Goal: Transaction & Acquisition: Purchase product/service

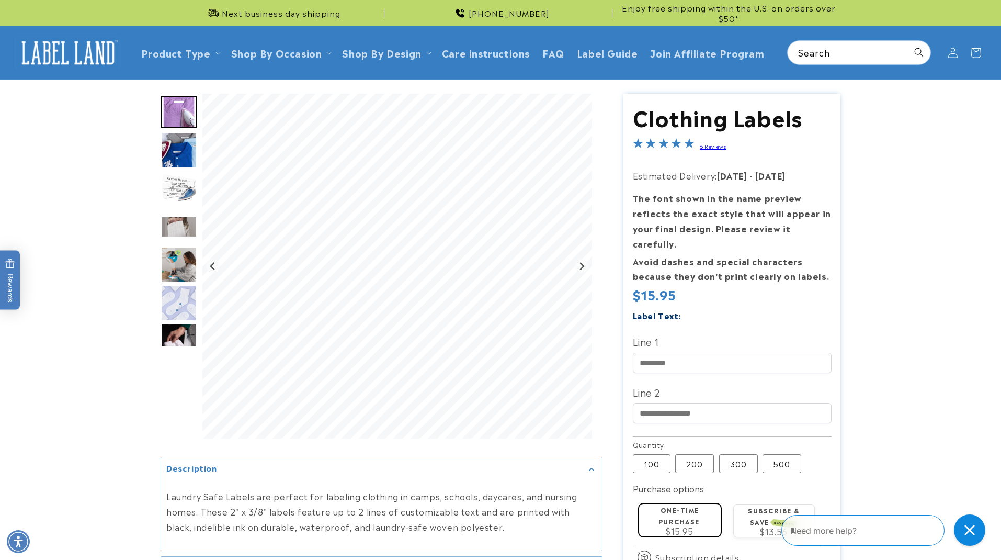
click at [181, 144] on img "Go to slide 2" at bounding box center [179, 150] width 37 height 37
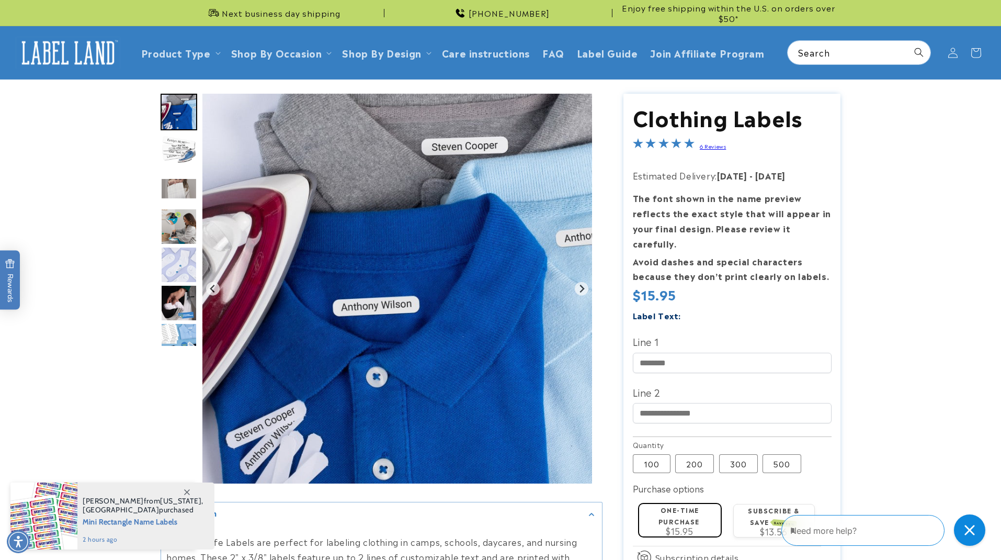
click at [182, 222] on img "Go to slide 5" at bounding box center [179, 226] width 37 height 37
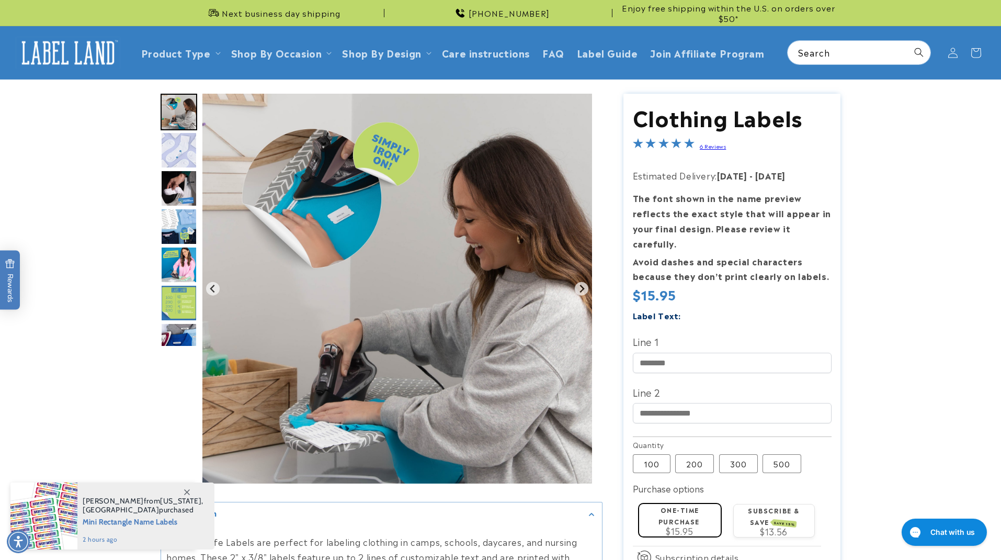
click at [183, 187] on img "Go to slide 7" at bounding box center [179, 188] width 37 height 37
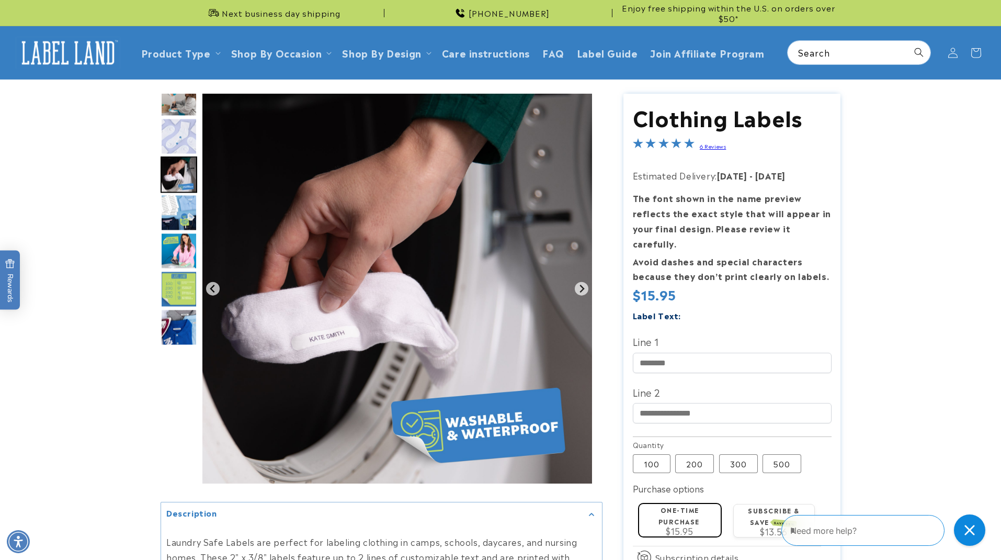
click at [185, 216] on img "Go to slide 8" at bounding box center [179, 213] width 37 height 37
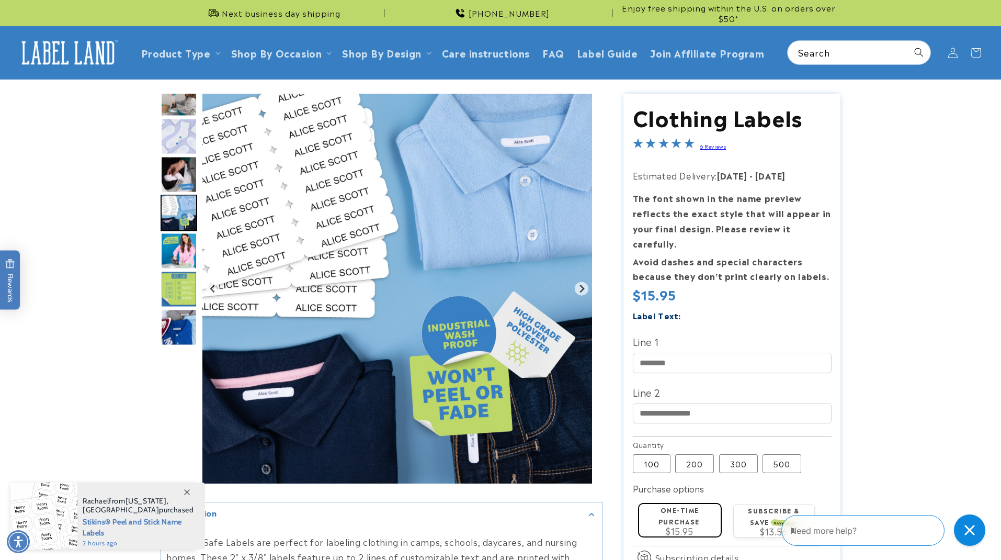
click at [706, 148] on link "6 Reviews" at bounding box center [713, 145] width 26 height 7
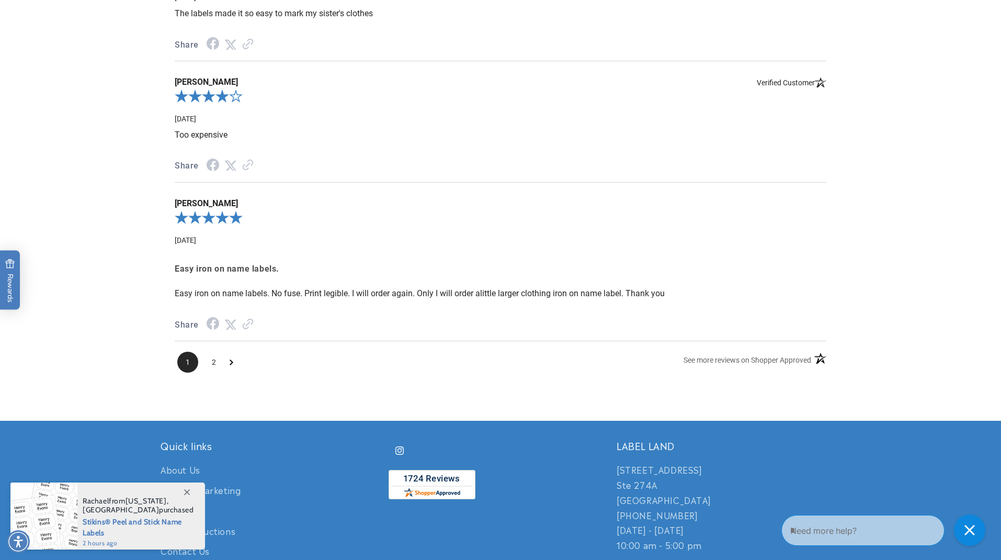
scroll to position [1207, 0]
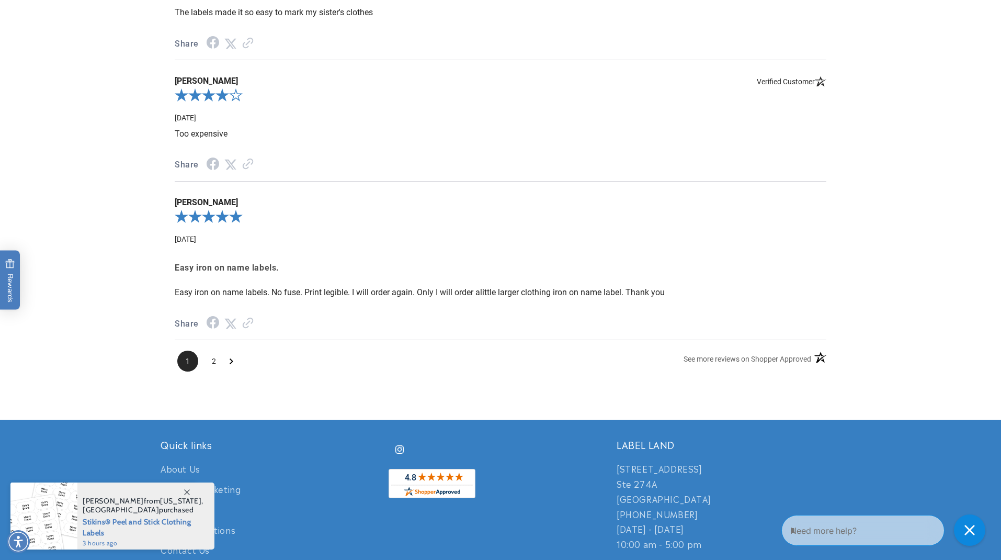
click at [214, 353] on span "2" at bounding box center [214, 361] width 21 height 21
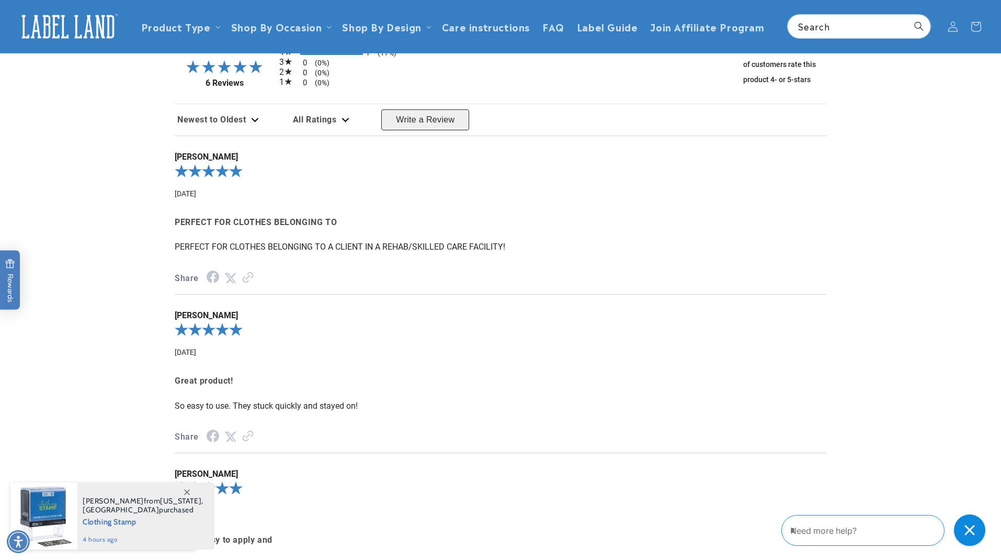
click at [185, 491] on icon at bounding box center [187, 492] width 6 height 6
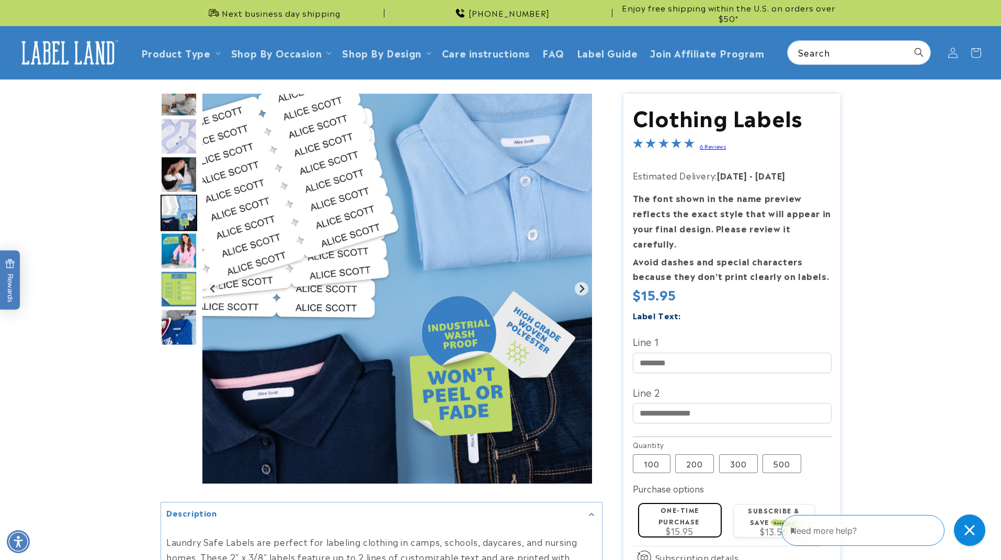
scroll to position [0, 0]
click at [171, 286] on img "Go to slide 10" at bounding box center [179, 289] width 37 height 37
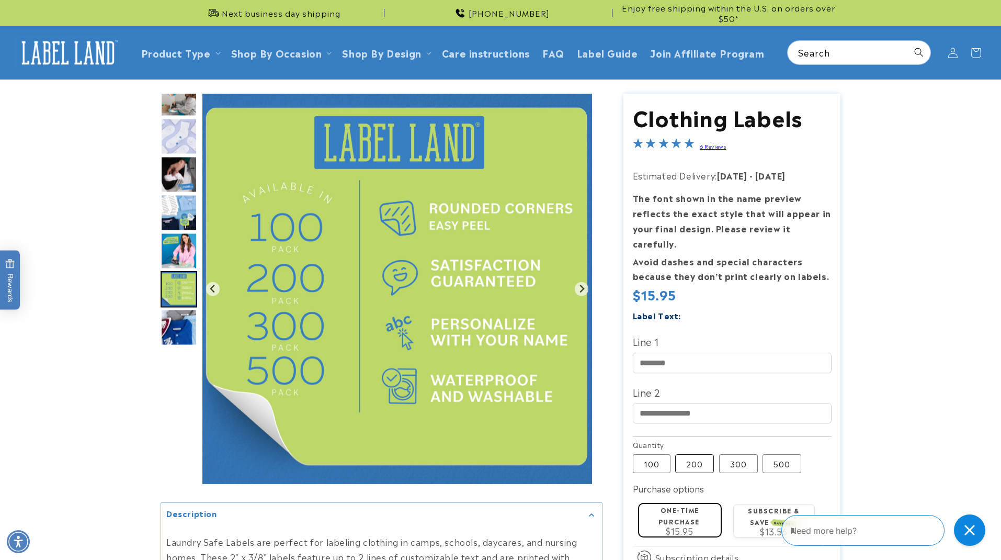
click at [697, 454] on label "200 Variant sold out or unavailable" at bounding box center [694, 463] width 39 height 19
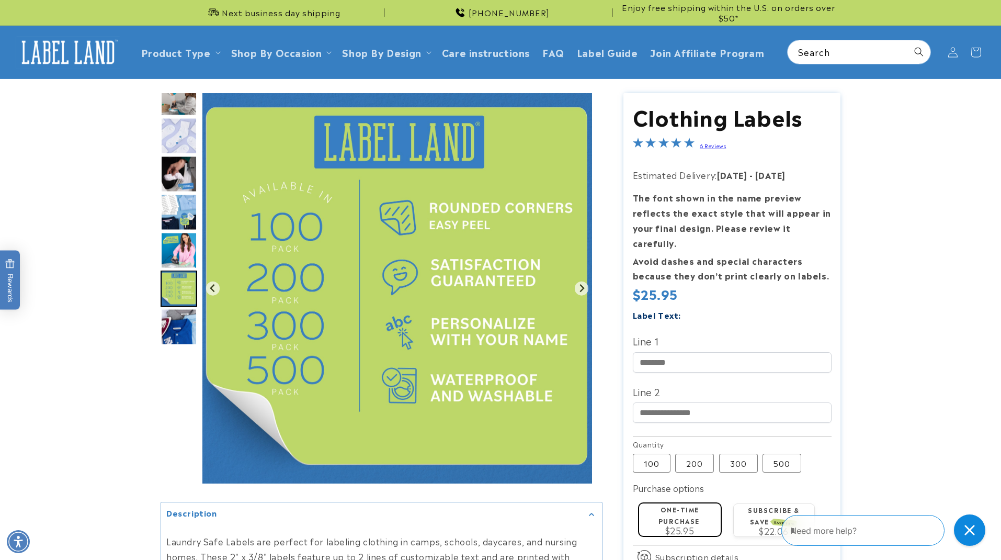
scroll to position [1, 0]
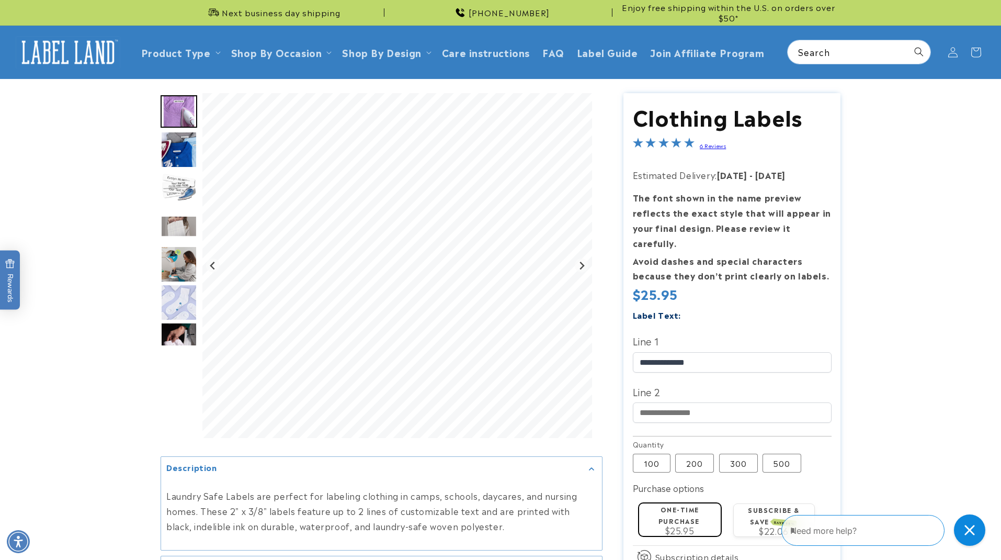
click at [875, 331] on product-info at bounding box center [500, 391] width 1001 height 624
click at [584, 265] on icon "Next slide" at bounding box center [582, 265] width 8 height 8
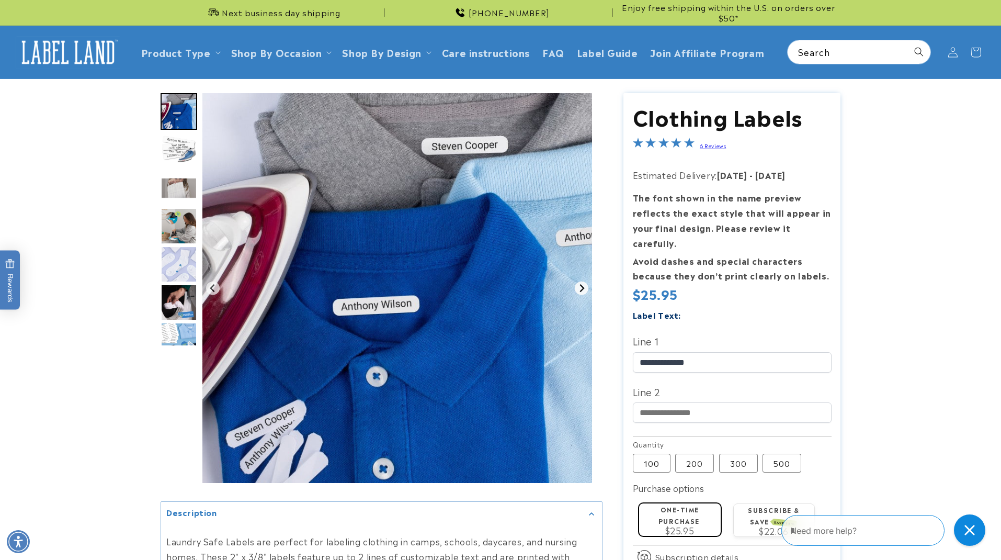
click at [583, 287] on icon "Next slide" at bounding box center [582, 288] width 8 height 8
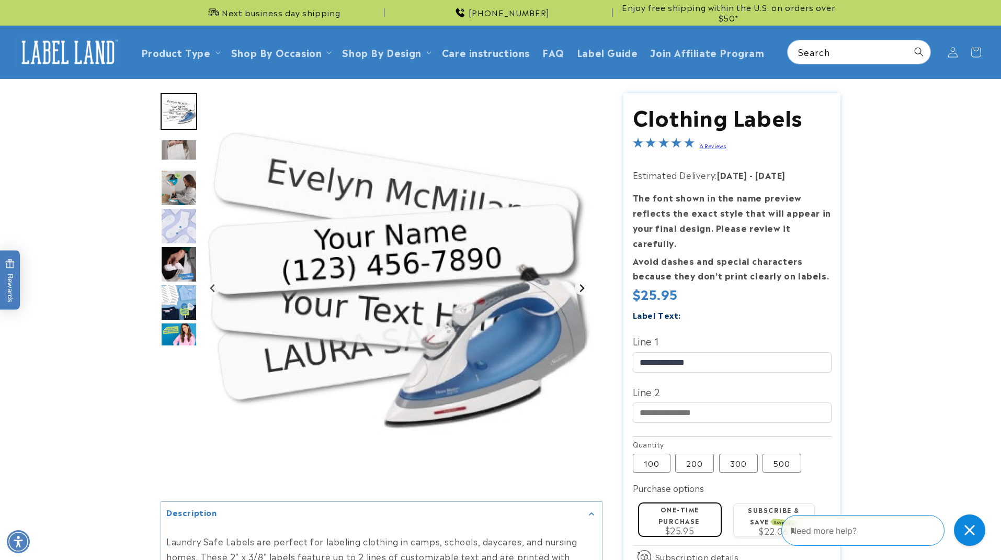
click at [584, 287] on icon "Next slide" at bounding box center [582, 288] width 5 height 8
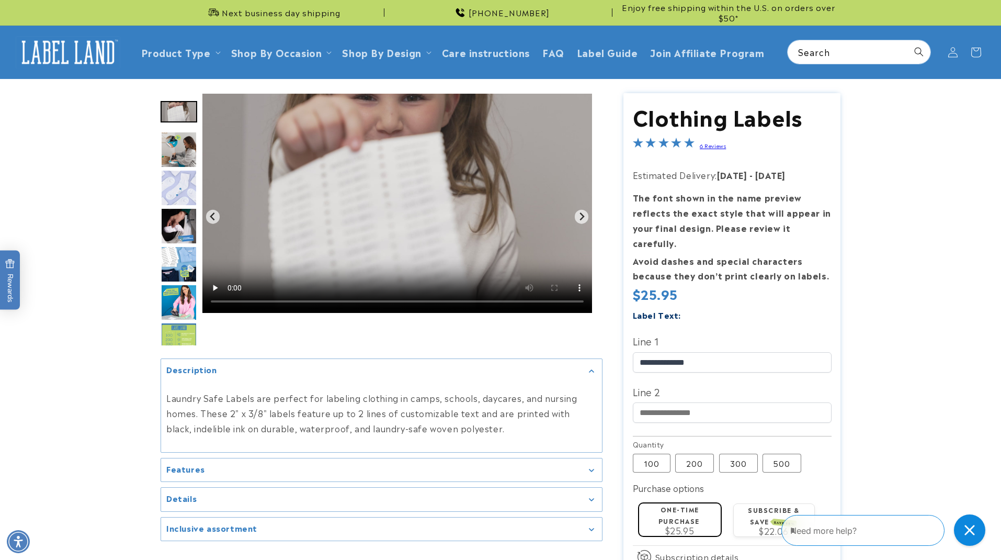
click at [394, 202] on video "Gallery Viewer" at bounding box center [397, 203] width 390 height 220
click at [196, 466] on h2 "Features" at bounding box center [185, 469] width 39 height 10
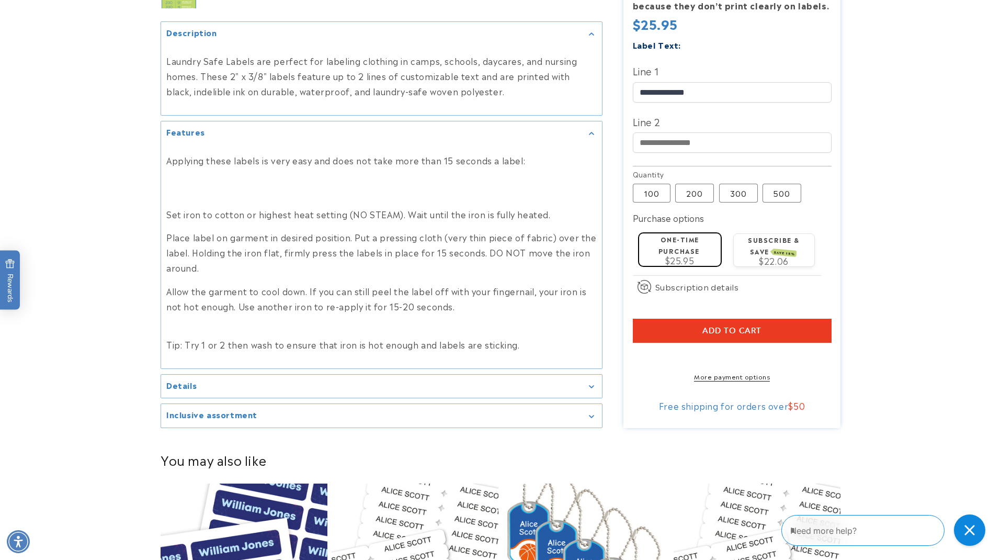
scroll to position [354, 0]
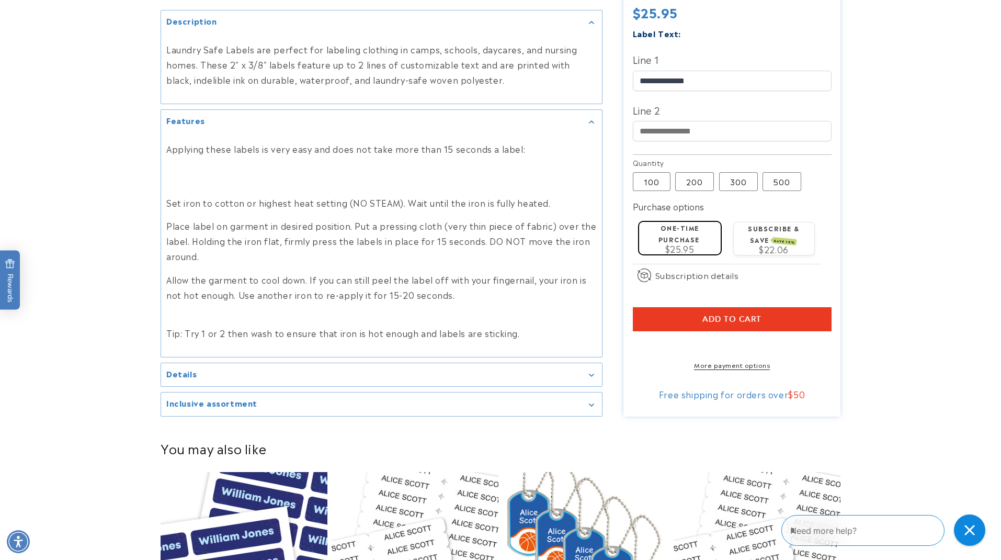
click at [201, 371] on div "Details" at bounding box center [381, 375] width 431 height 8
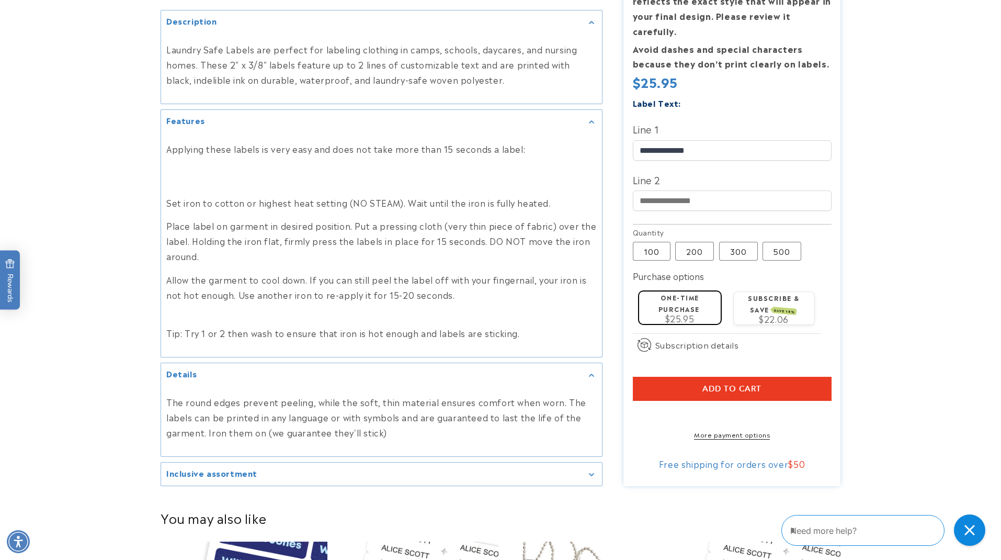
scroll to position [413, 0]
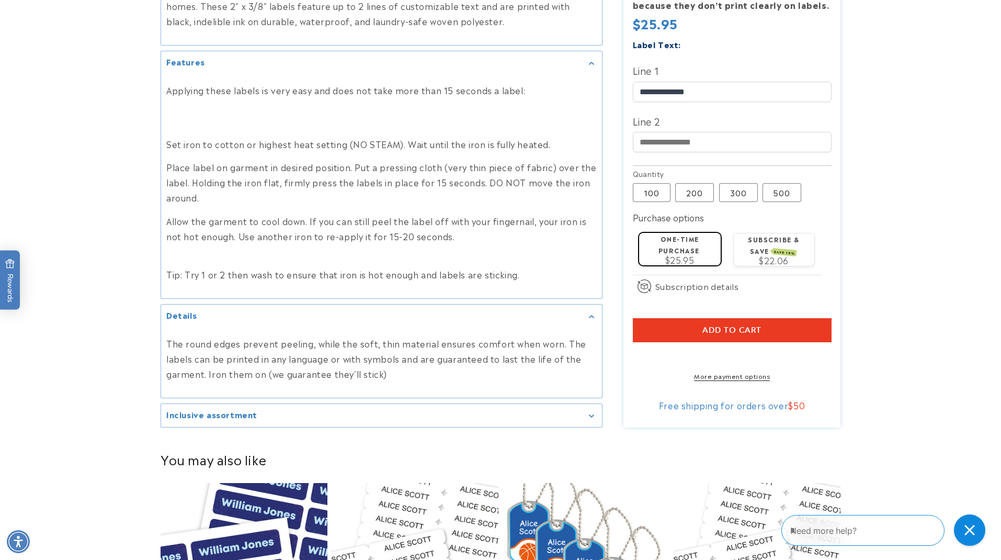
click at [328, 411] on summary "Inclusive assortment" at bounding box center [381, 416] width 441 height 24
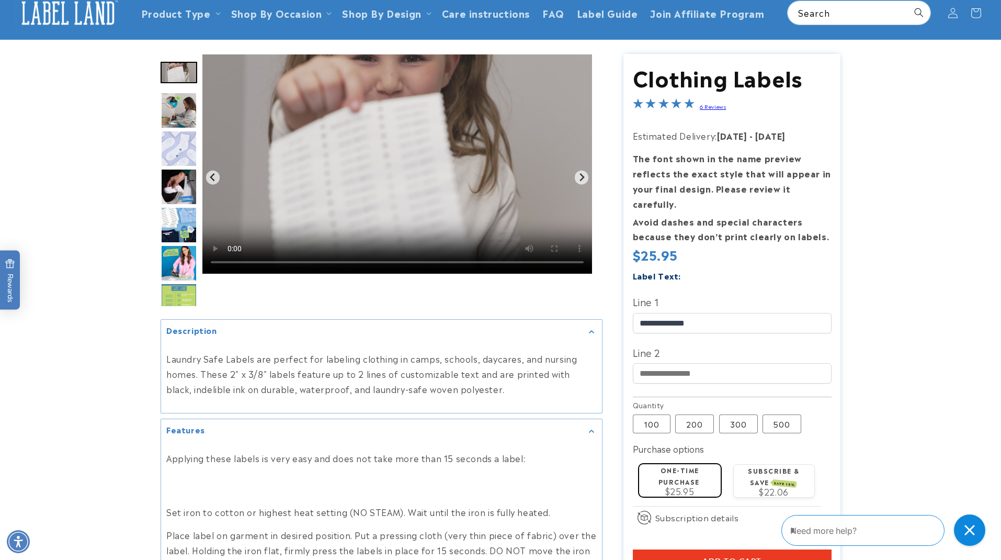
scroll to position [191, 0]
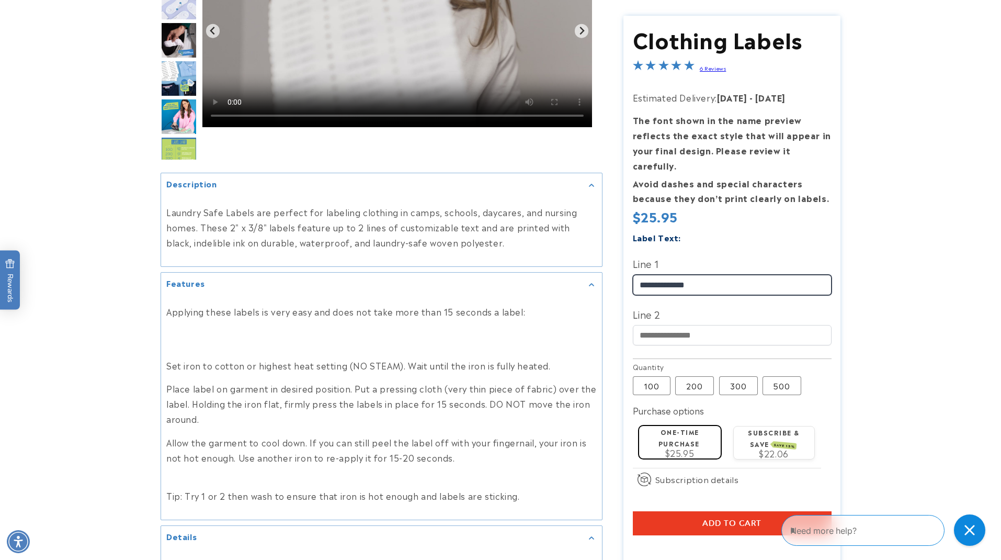
click at [744, 274] on input "**********" at bounding box center [732, 284] width 199 height 20
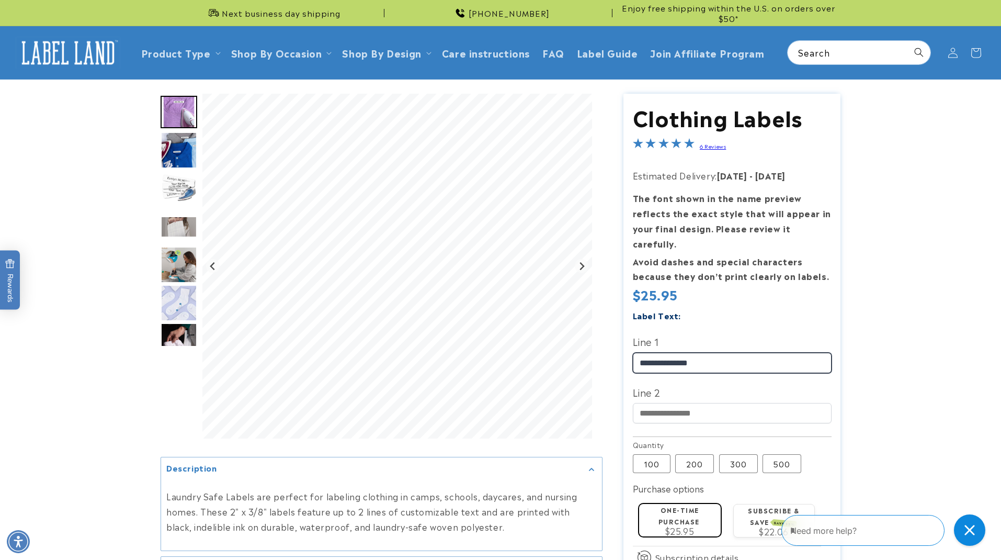
scroll to position [0, 0]
type input "**********"
click at [183, 311] on img "Go to slide 6" at bounding box center [179, 303] width 37 height 37
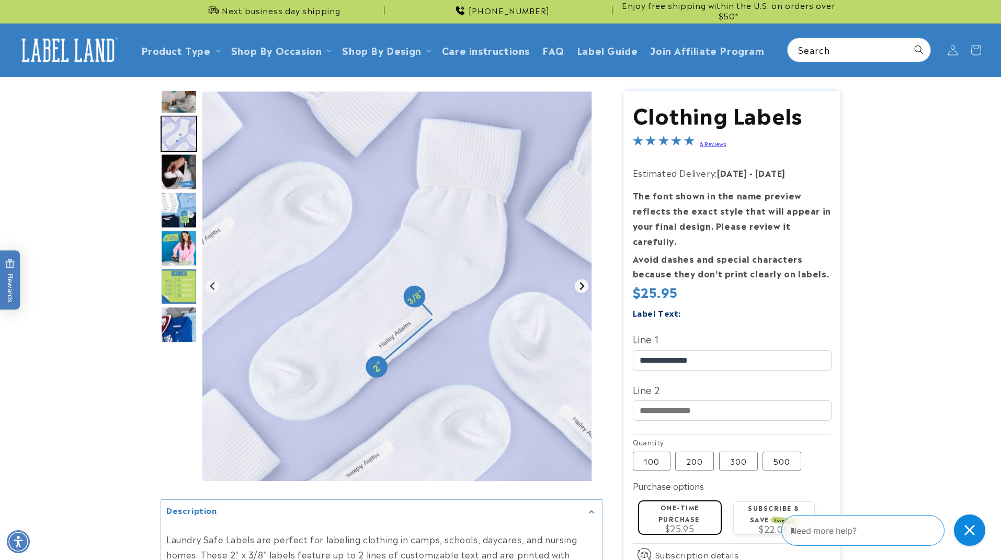
scroll to position [3, 1]
click at [586, 288] on icon "Next slide" at bounding box center [582, 286] width 8 height 8
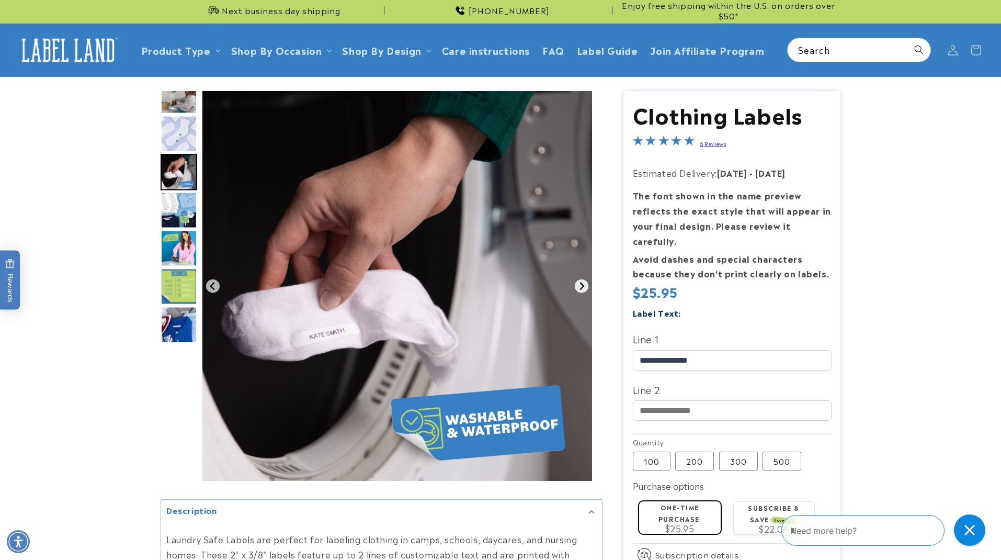
click at [586, 288] on icon "Next slide" at bounding box center [582, 286] width 8 height 8
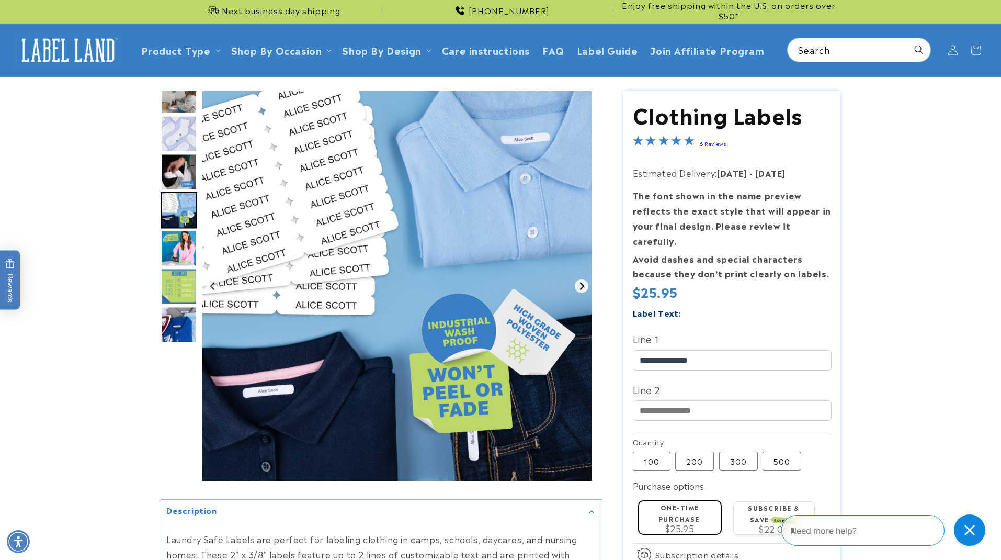
click at [586, 288] on icon "Next slide" at bounding box center [582, 286] width 8 height 8
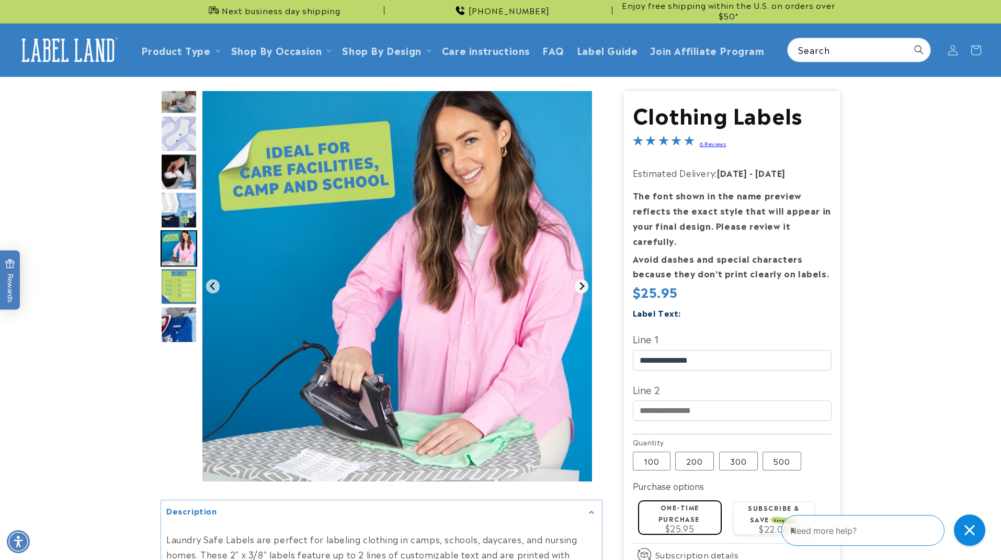
scroll to position [2, 1]
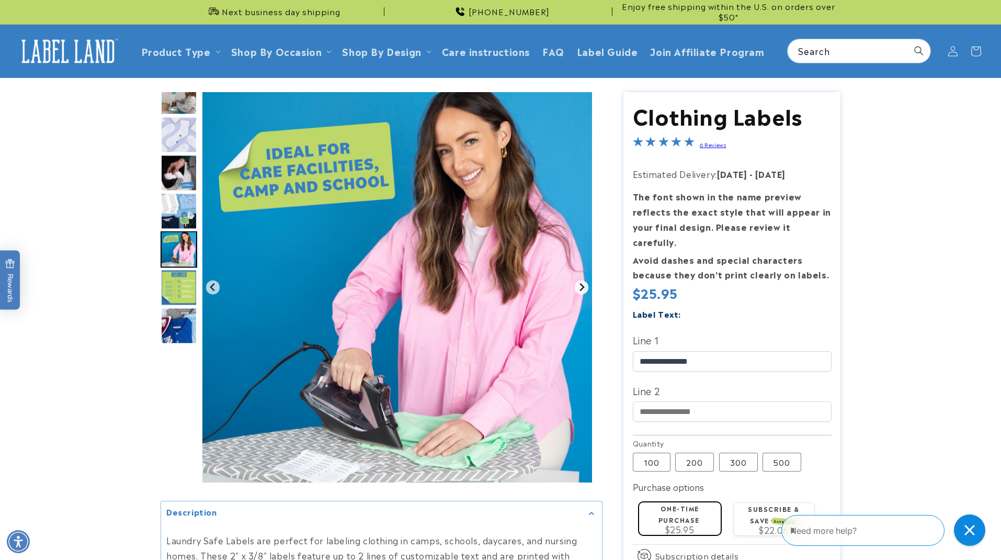
click at [586, 287] on icon "Next slide" at bounding box center [582, 287] width 8 height 8
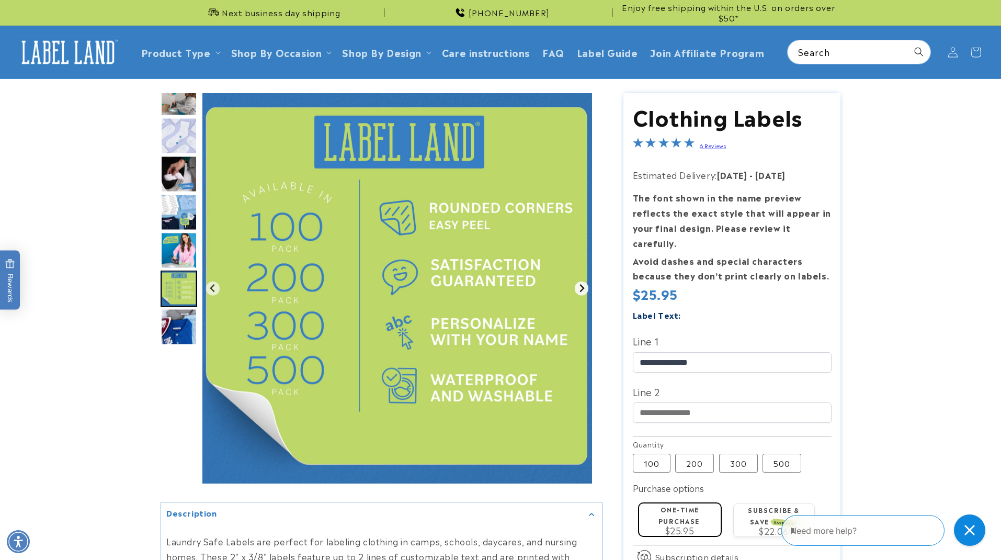
click at [585, 288] on icon "Next slide" at bounding box center [582, 288] width 8 height 8
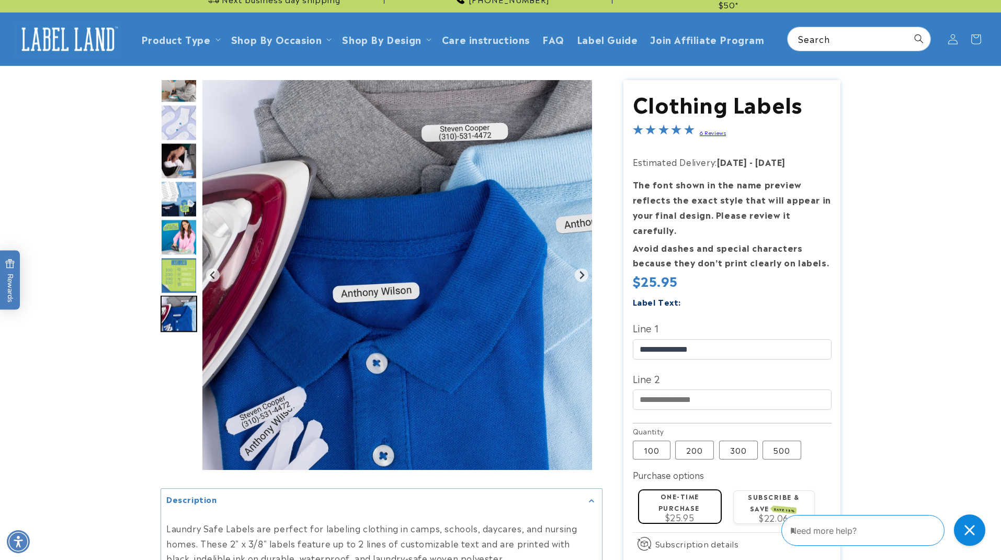
scroll to position [11, 0]
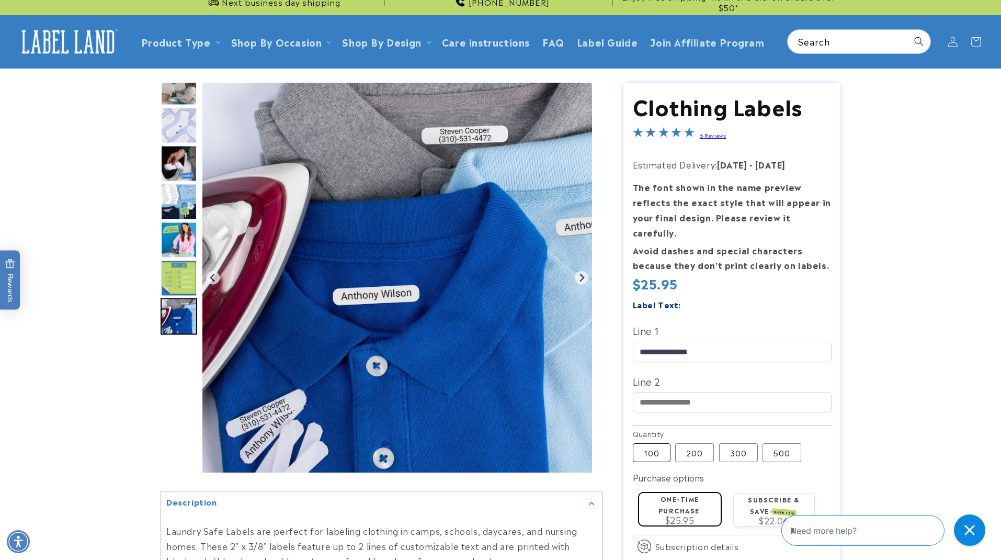
click at [658, 443] on label "100 Variant sold out or unavailable" at bounding box center [652, 452] width 38 height 19
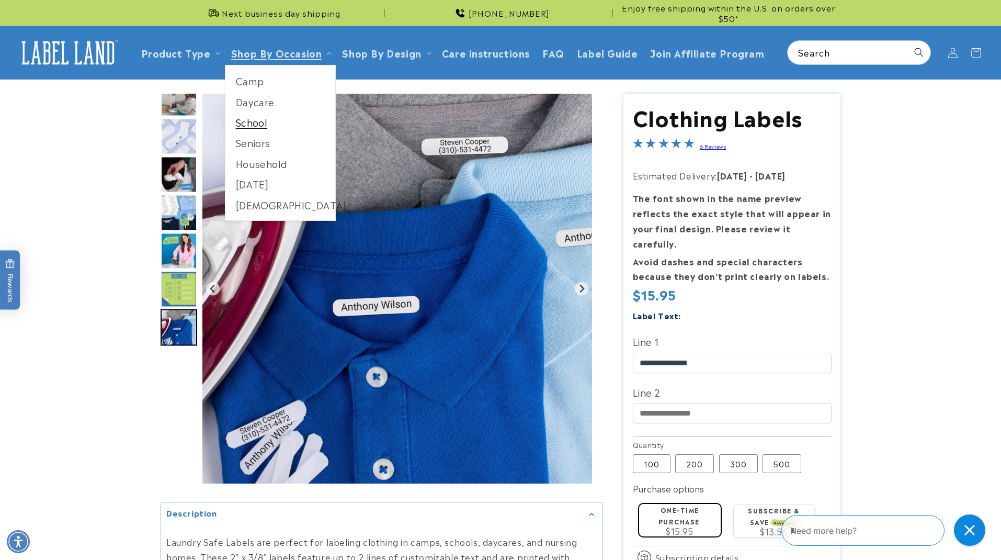
click at [257, 123] on link "School" at bounding box center [280, 122] width 110 height 20
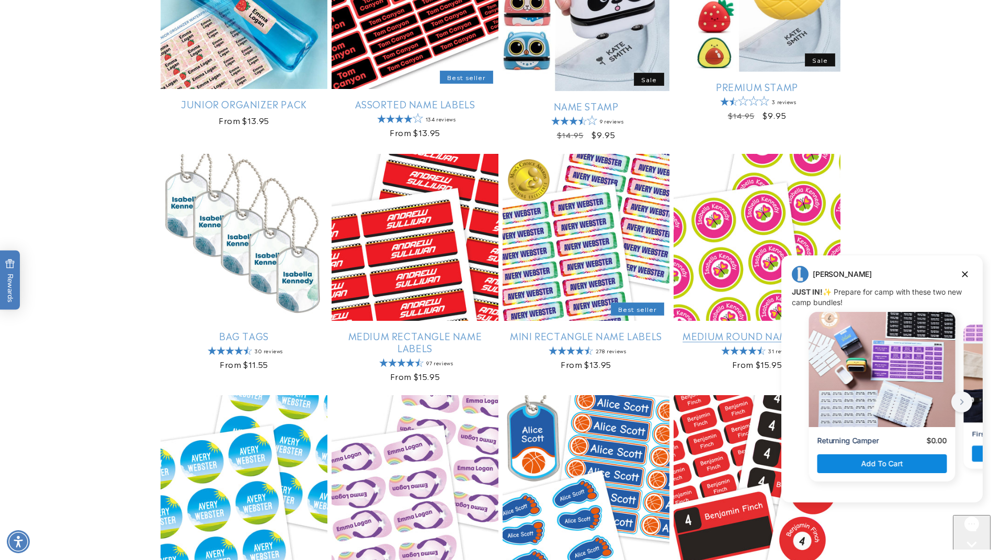
scroll to position [488, 0]
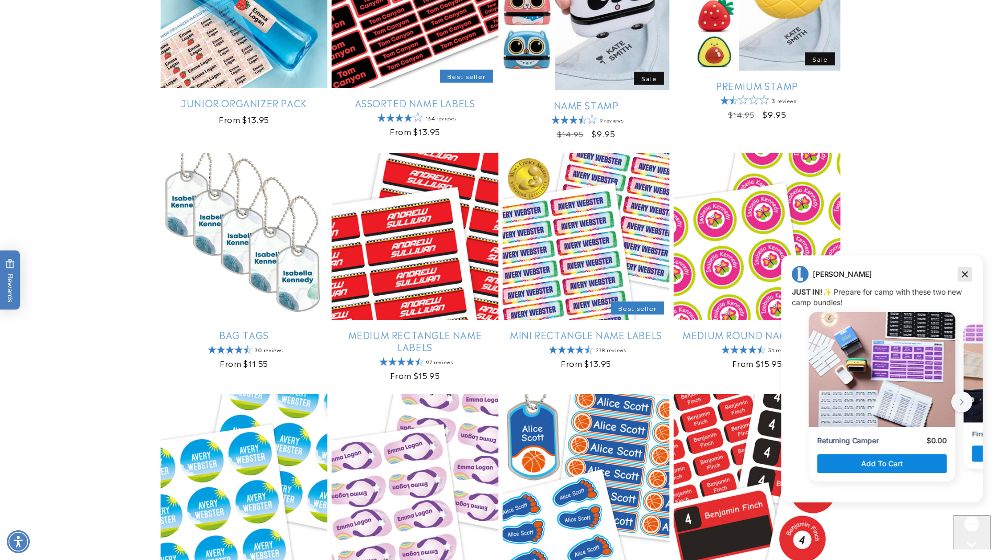
click at [968, 276] on icon "Dismiss campaign" at bounding box center [965, 274] width 10 height 13
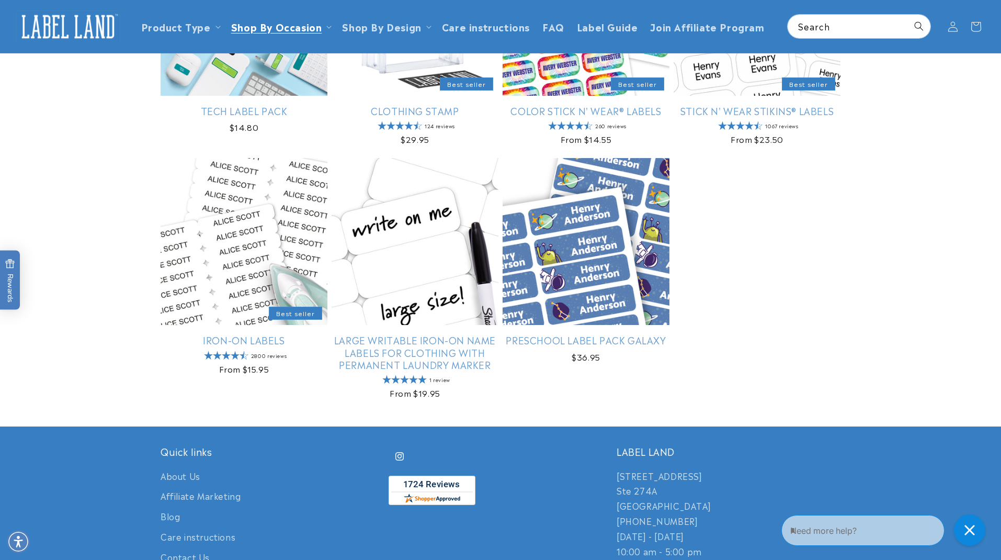
scroll to position [1182, 0]
click at [445, 341] on link "Large Writable Iron-On Name Labels for Clothing with Permanent Laundry Marker" at bounding box center [415, 352] width 167 height 37
click at [260, 346] on link "Iron-On Labels" at bounding box center [244, 340] width 167 height 12
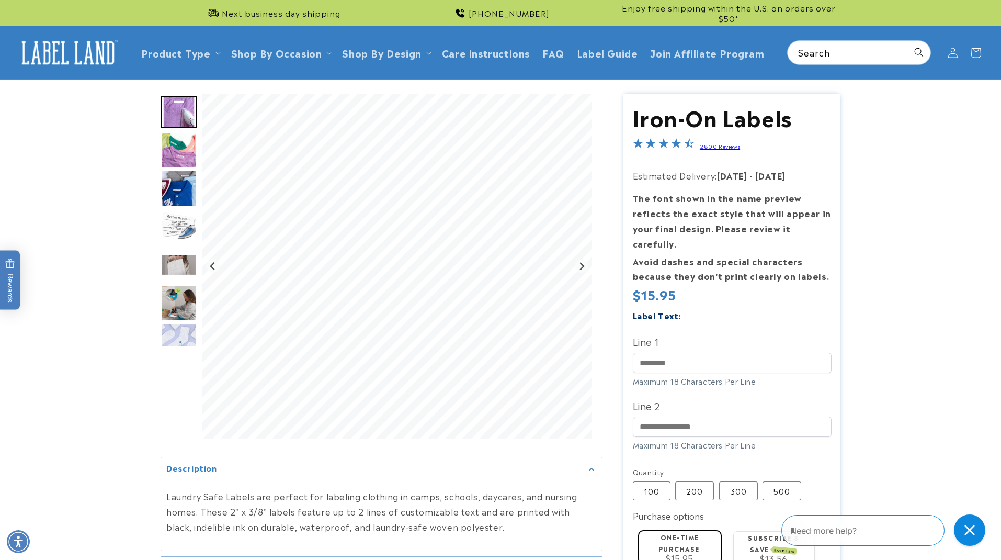
click at [715, 148] on link "2800 Reviews" at bounding box center [720, 145] width 40 height 7
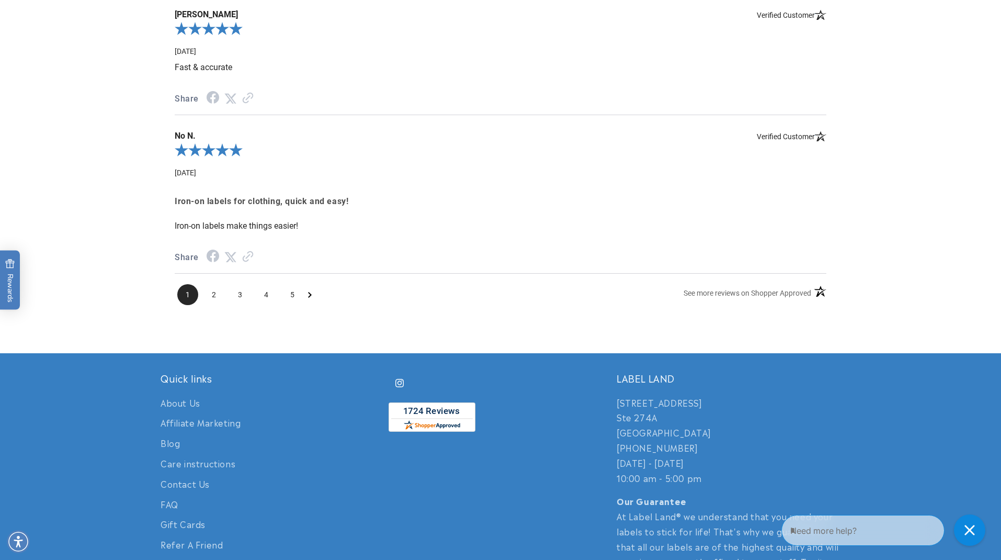
scroll to position [1344, 0]
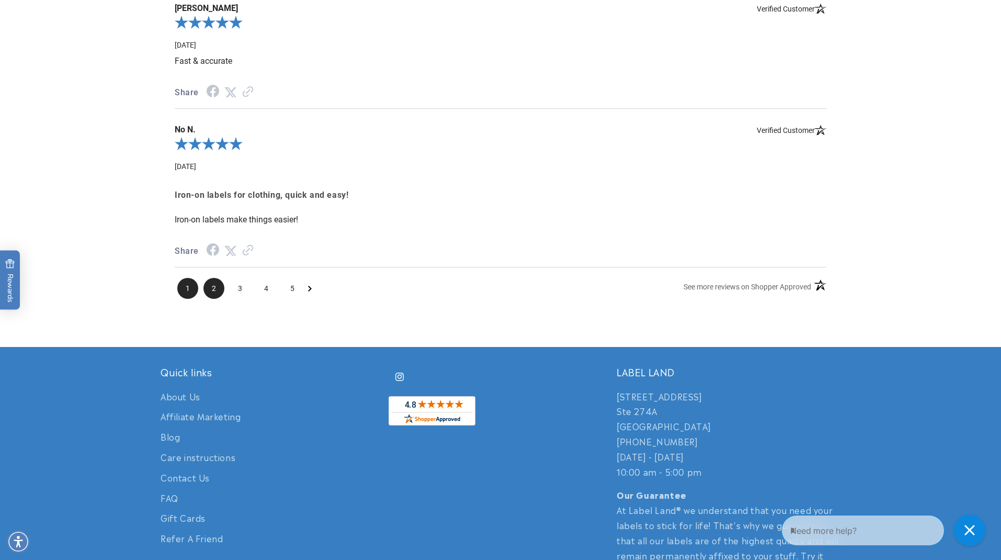
click at [210, 278] on span "2" at bounding box center [214, 288] width 21 height 21
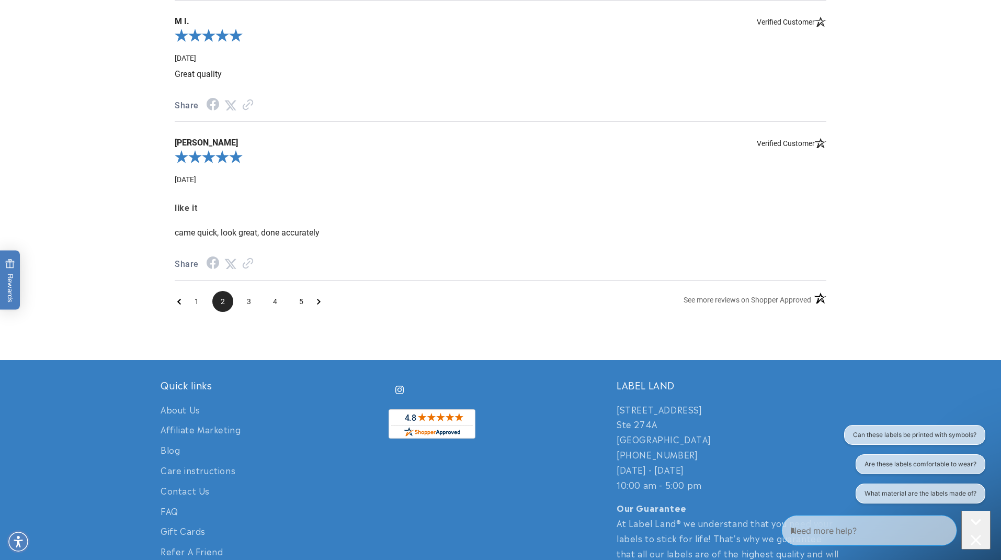
scroll to position [1351, 0]
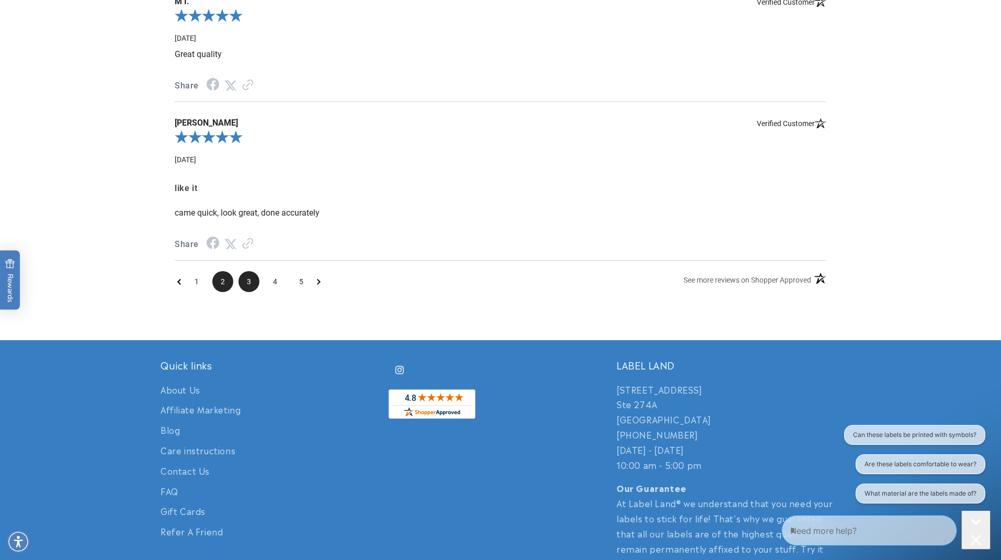
click at [254, 275] on span "3" at bounding box center [249, 281] width 21 height 21
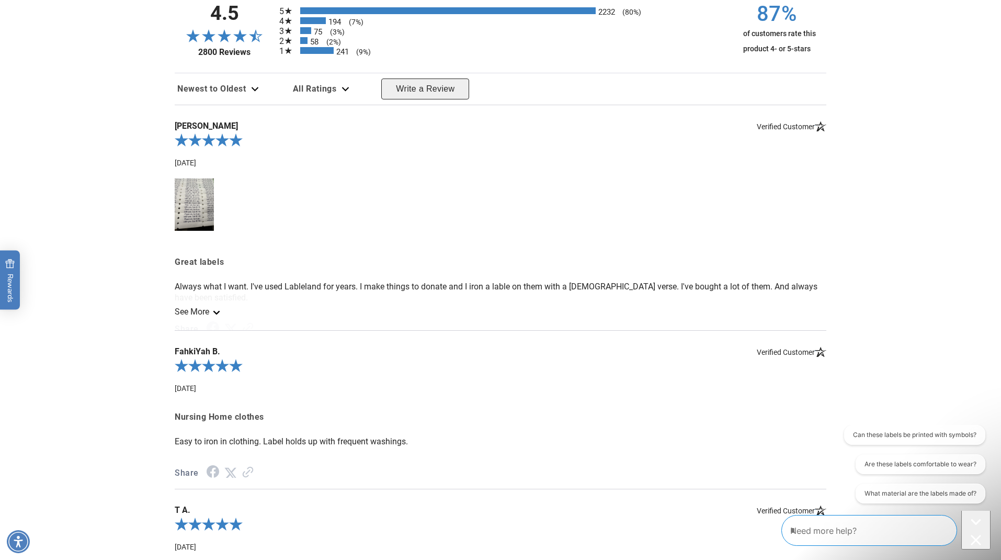
scroll to position [1037, 0]
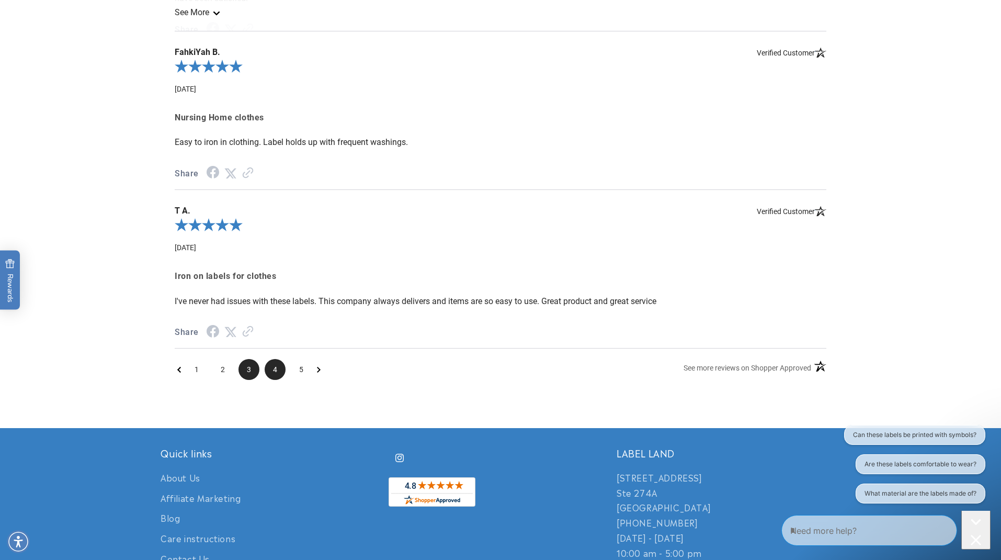
click at [278, 367] on span "4" at bounding box center [275, 369] width 21 height 21
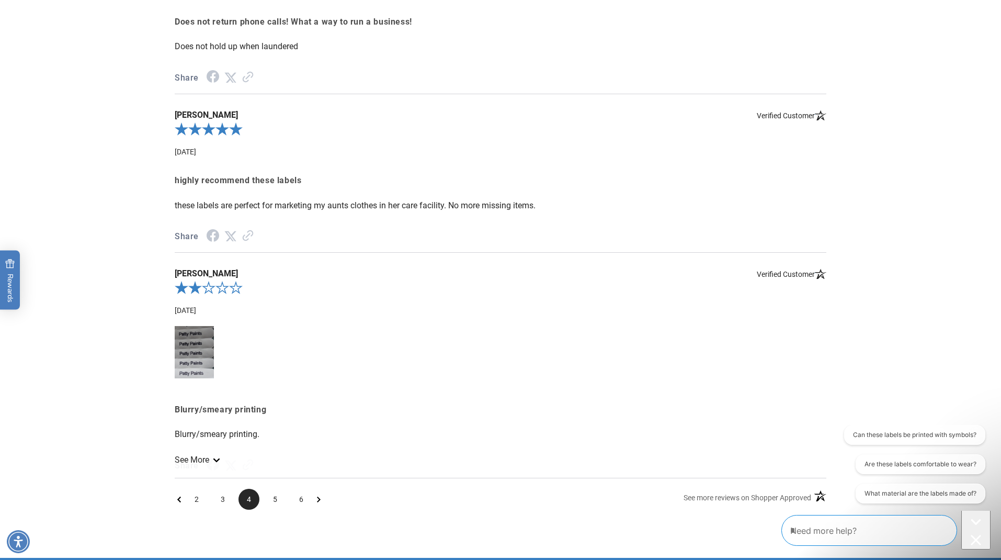
scroll to position [1238, 0]
click at [187, 357] on img at bounding box center [194, 351] width 39 height 52
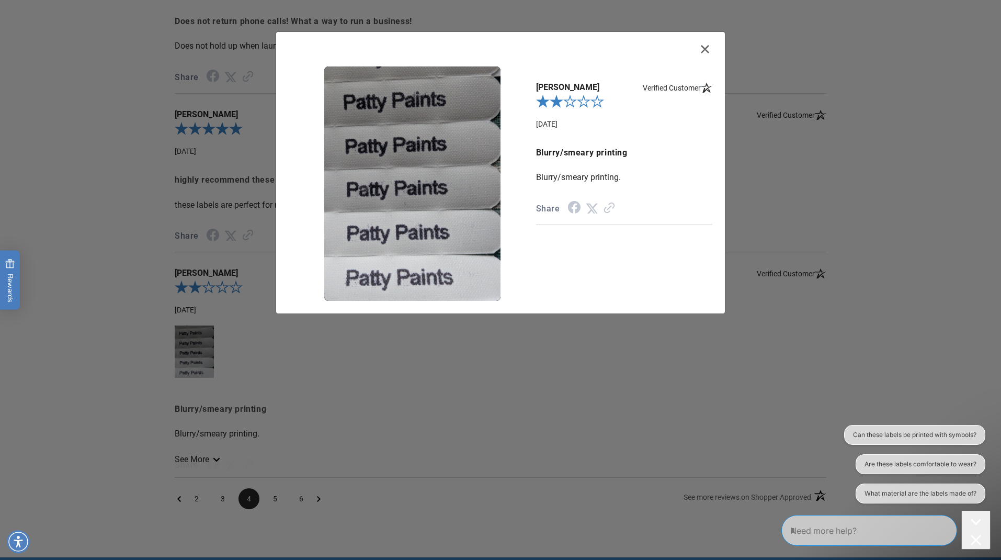
click at [708, 50] on icon "Close" at bounding box center [705, 49] width 8 height 8
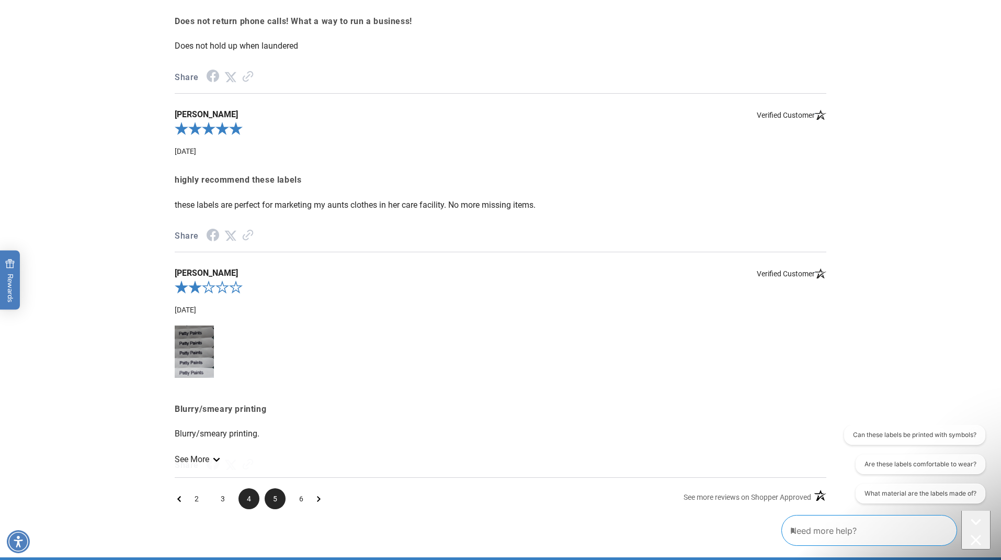
click at [274, 490] on span "5" at bounding box center [275, 498] width 21 height 21
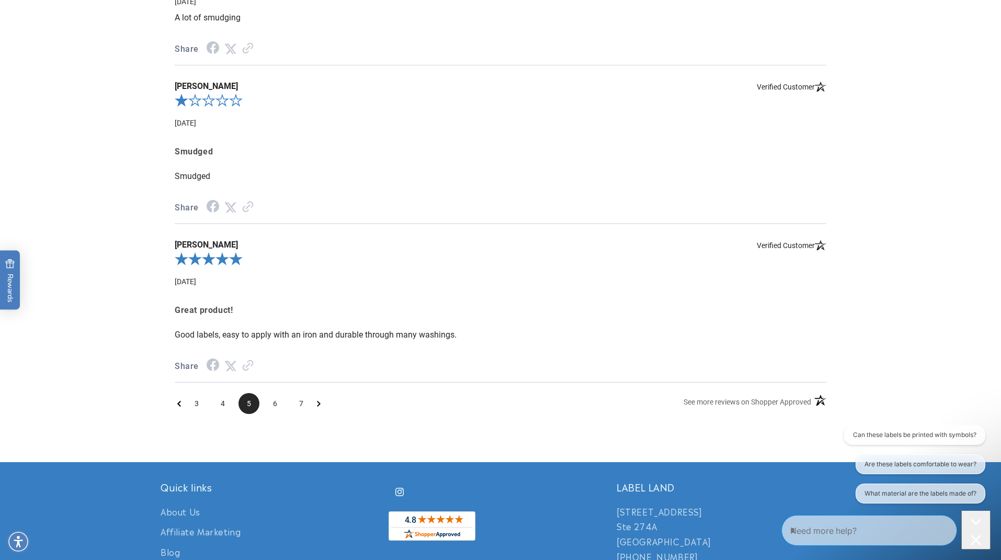
scroll to position [1230, 0]
click at [274, 392] on span "6" at bounding box center [275, 402] width 21 height 21
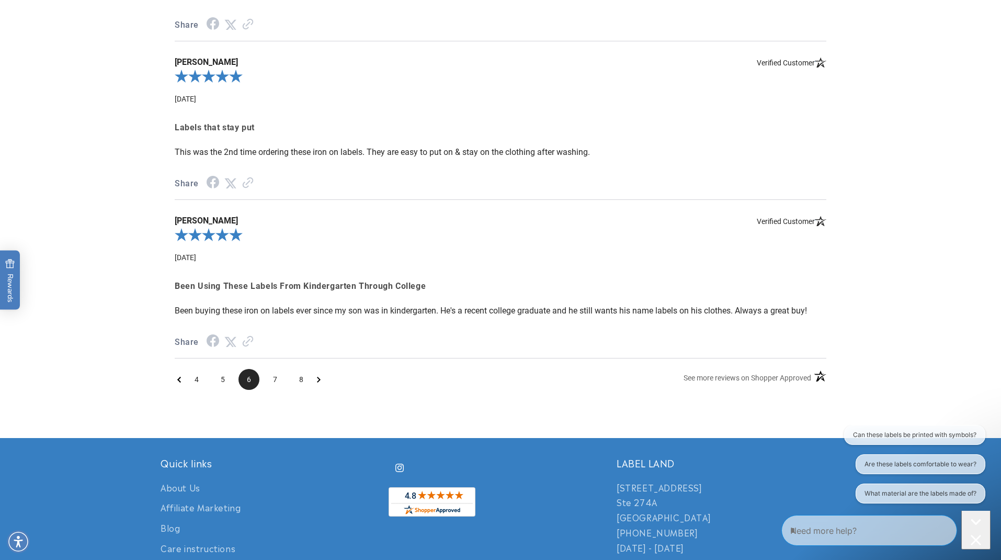
scroll to position [1256, 0]
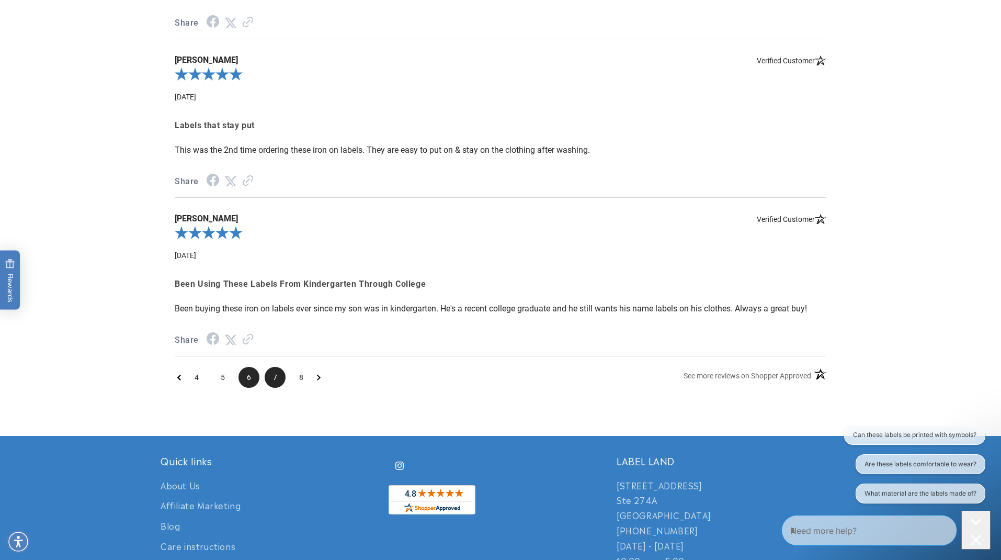
click at [273, 370] on span "7" at bounding box center [275, 377] width 21 height 21
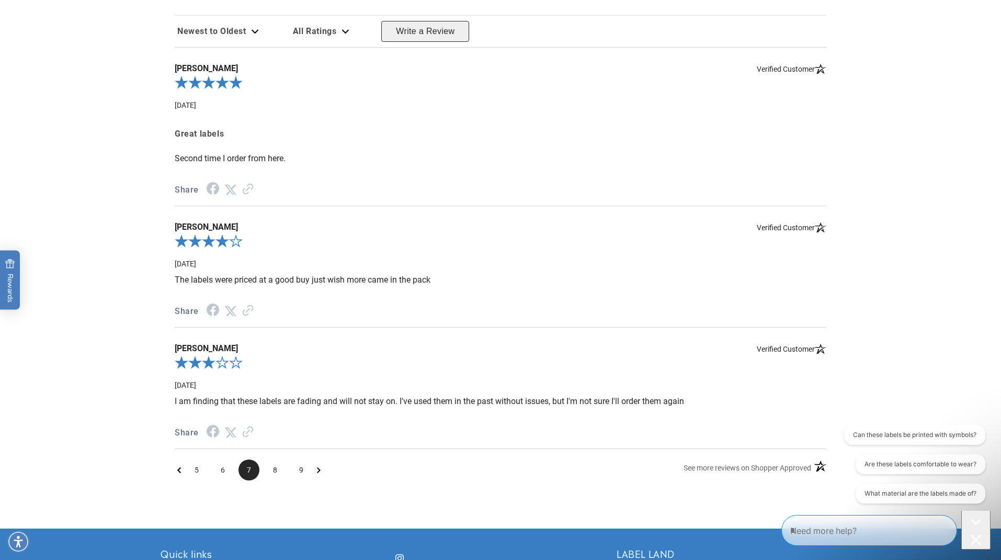
scroll to position [1131, 0]
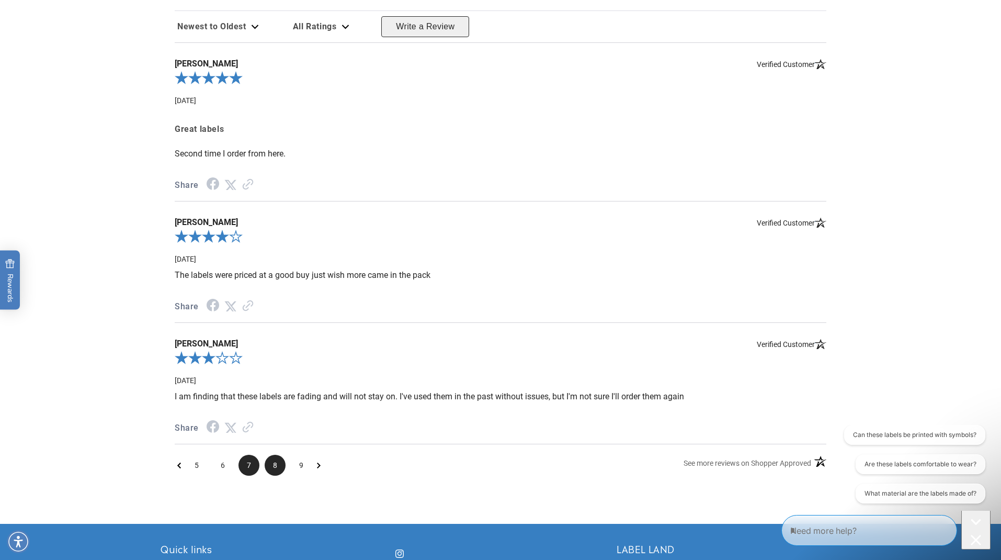
click at [271, 458] on span "8" at bounding box center [275, 465] width 21 height 21
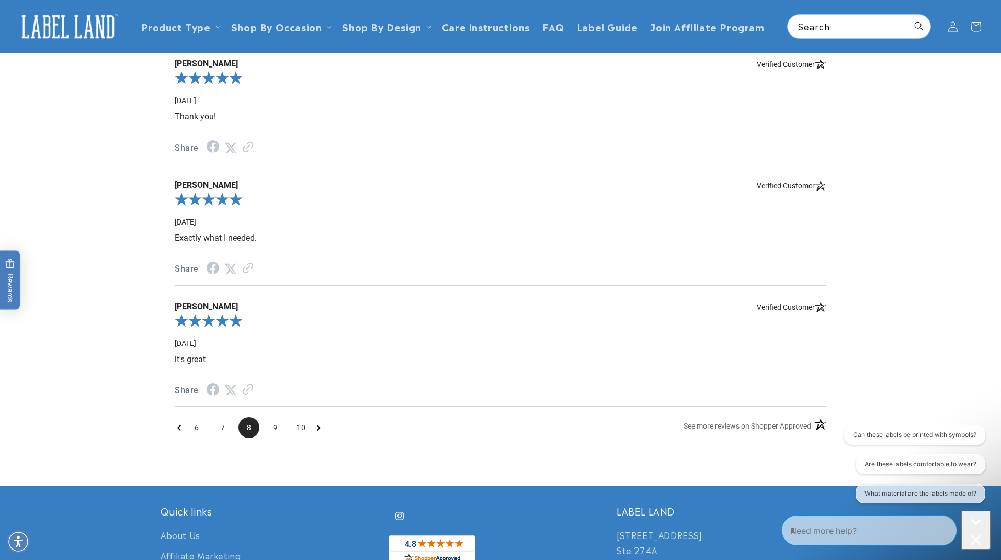
scroll to position [1037, 0]
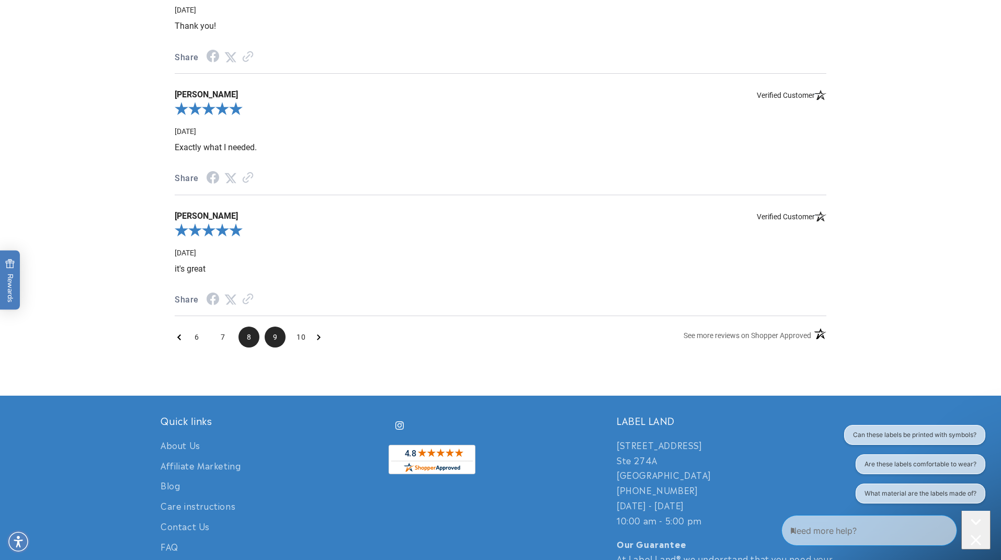
click at [278, 333] on span "9" at bounding box center [275, 336] width 21 height 21
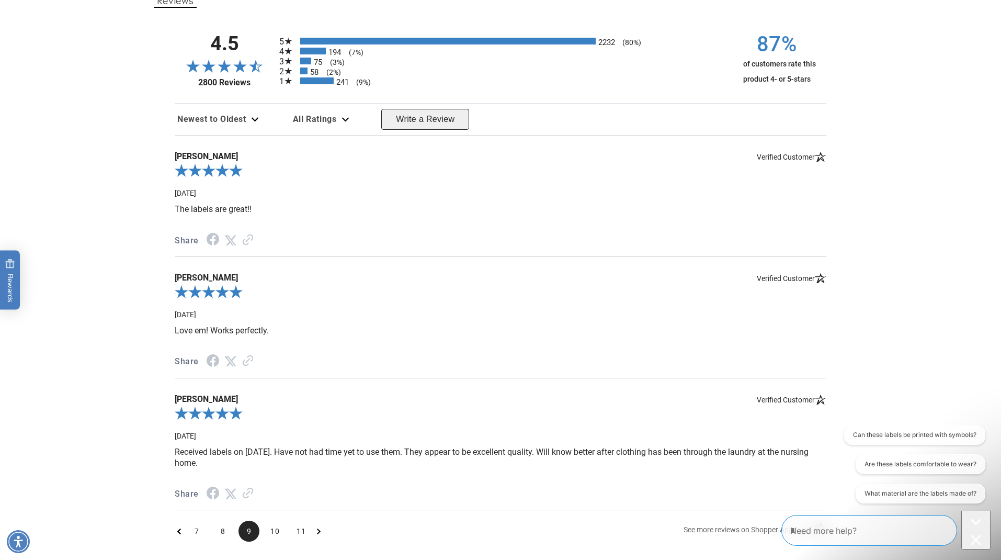
scroll to position [1039, 0]
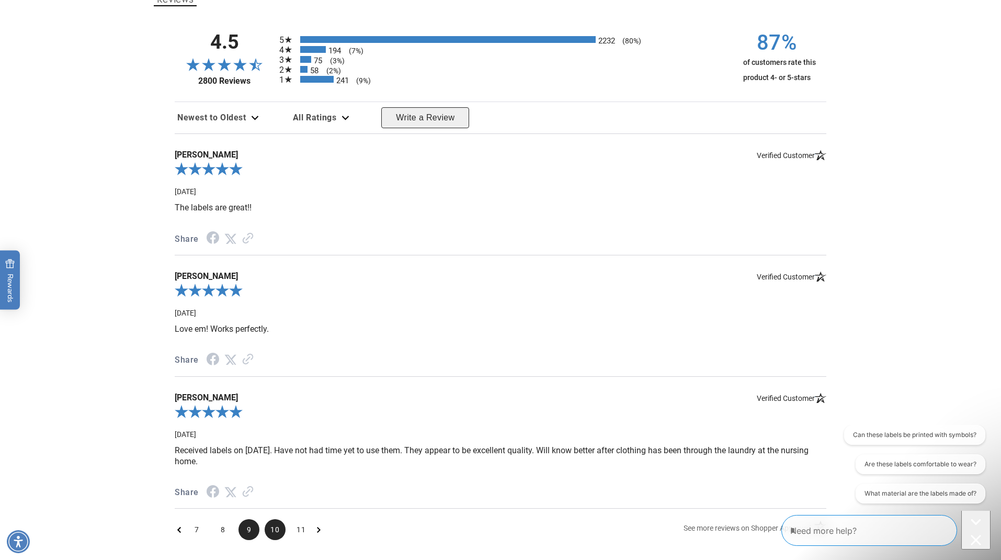
click at [271, 529] on span "10" at bounding box center [275, 529] width 21 height 21
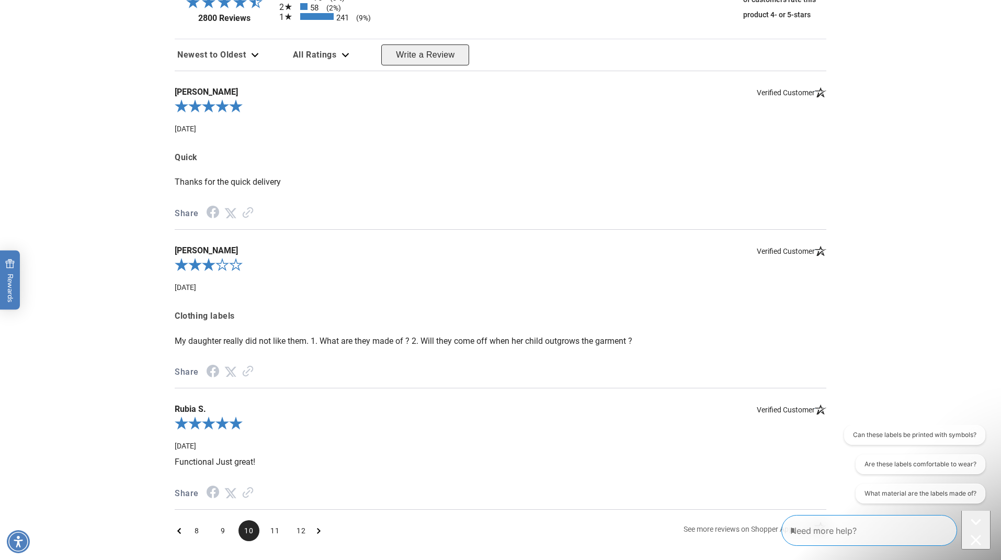
scroll to position [1146, 0]
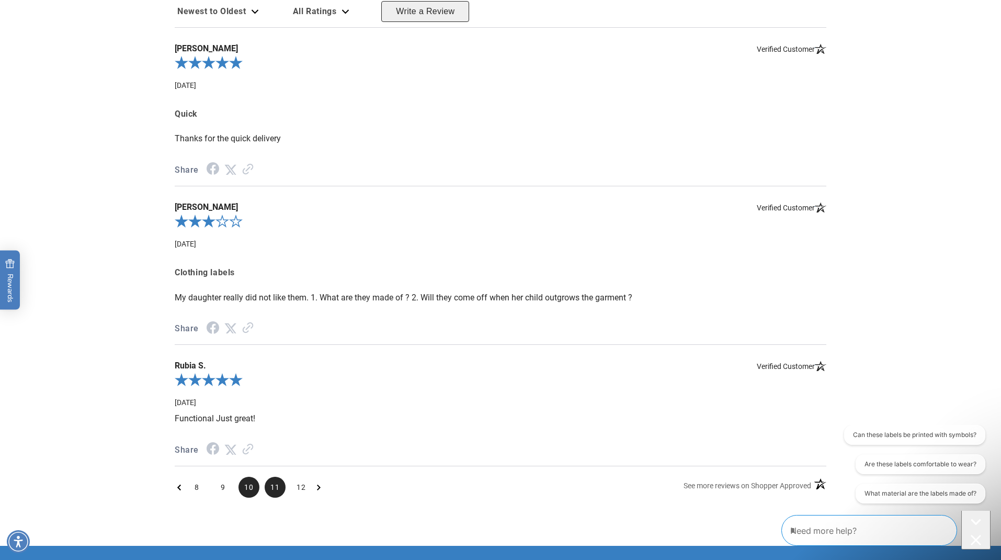
click at [279, 477] on span "11" at bounding box center [275, 487] width 21 height 21
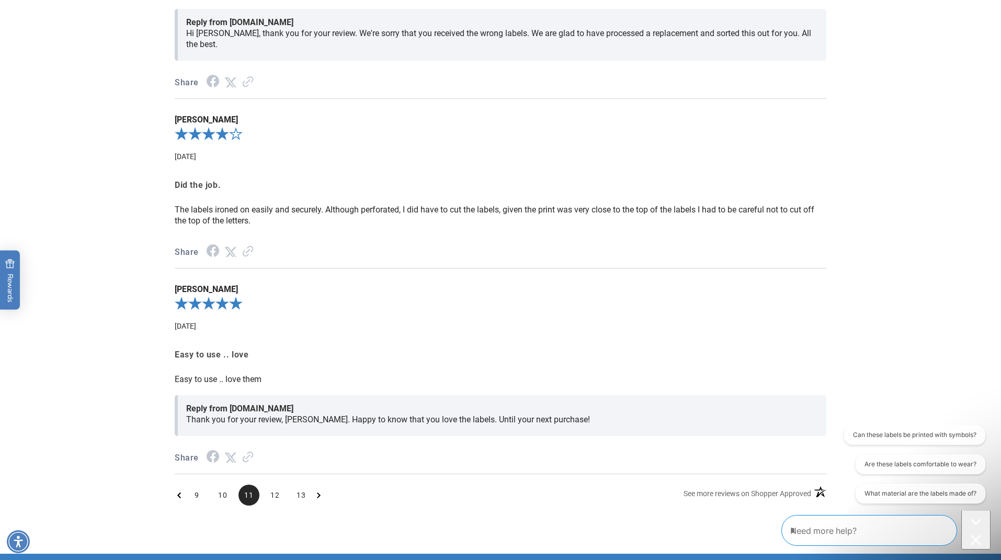
scroll to position [1279, 0]
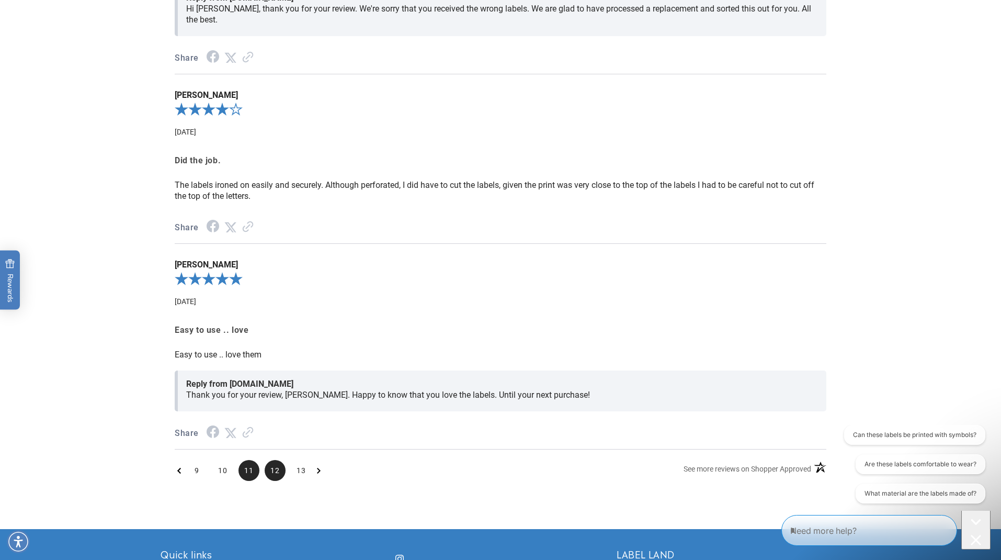
click at [281, 460] on span "12" at bounding box center [275, 470] width 21 height 21
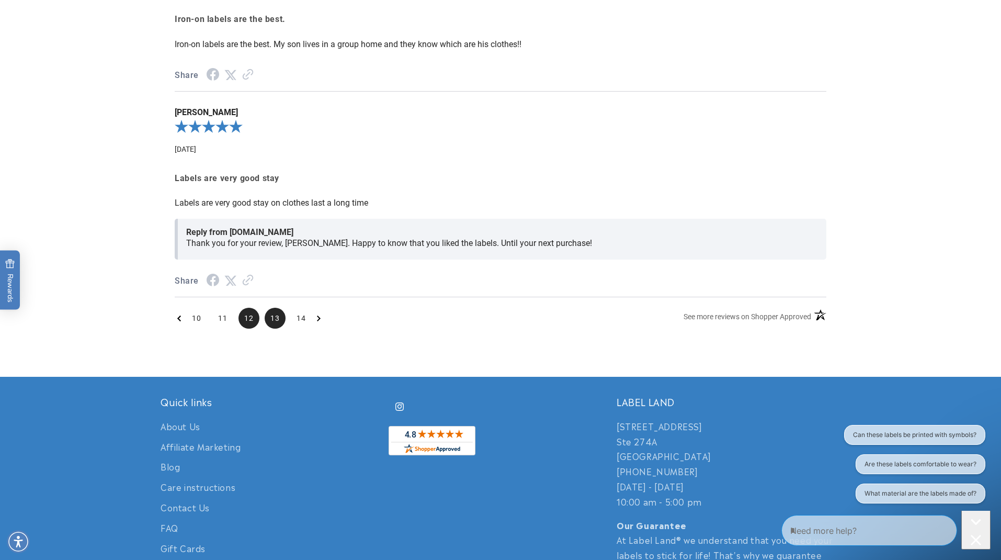
click at [277, 310] on span "13" at bounding box center [275, 318] width 21 height 21
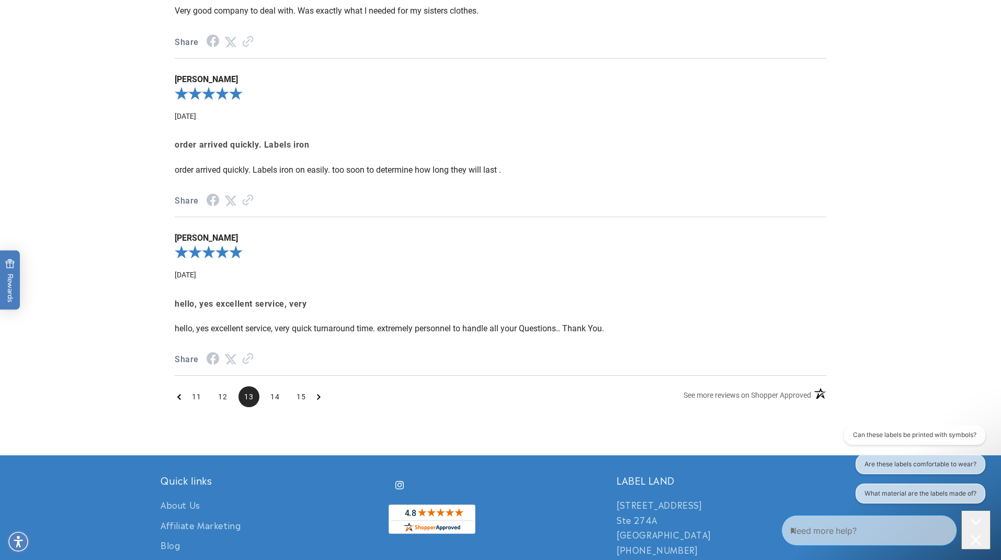
scroll to position [1286, 0]
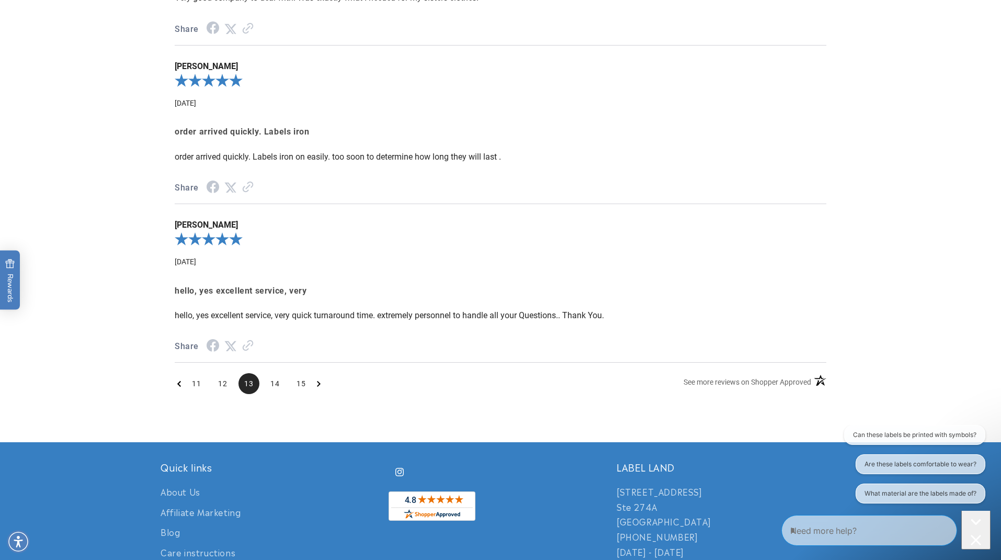
click at [287, 373] on ul "11 12 13 14 15" at bounding box center [249, 383] width 149 height 21
click at [278, 374] on span "14" at bounding box center [275, 383] width 21 height 21
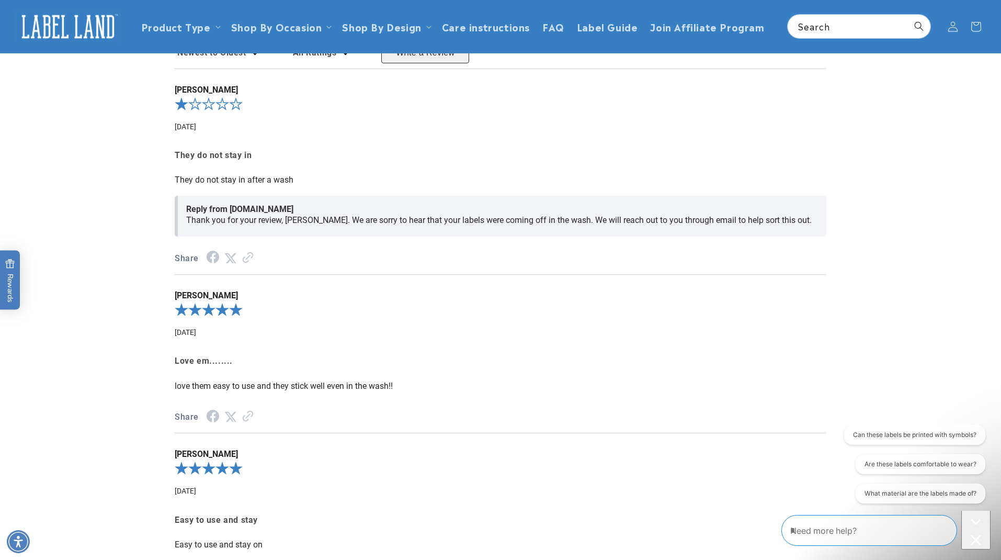
scroll to position [1102, 0]
